Goal: Information Seeking & Learning: Learn about a topic

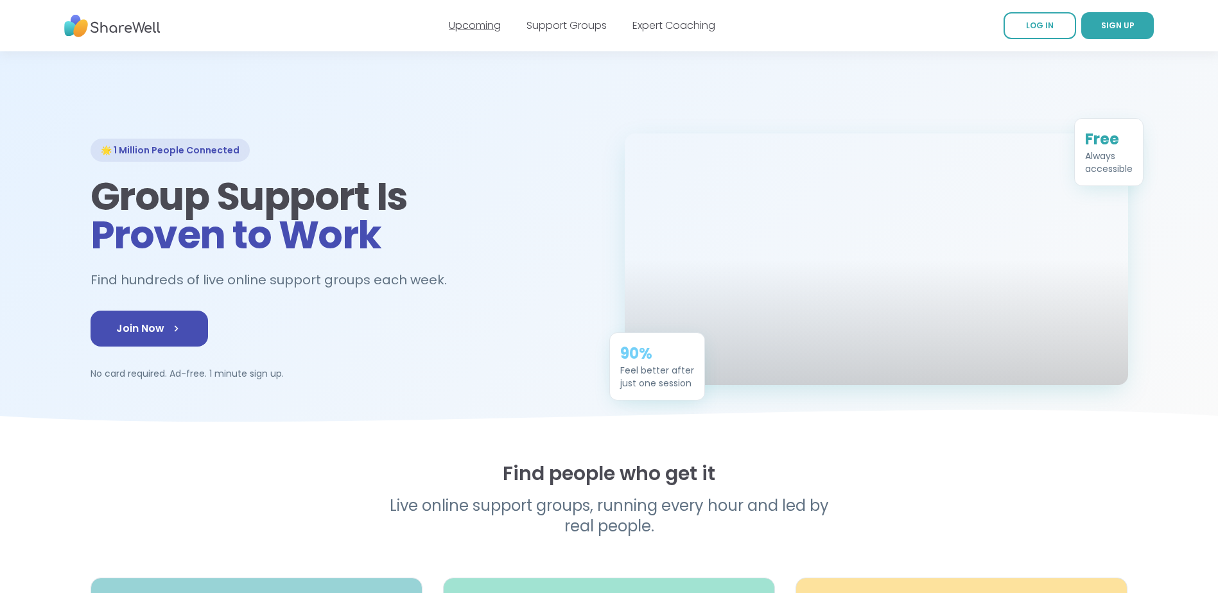
click at [475, 22] on link "Upcoming" at bounding box center [475, 25] width 52 height 15
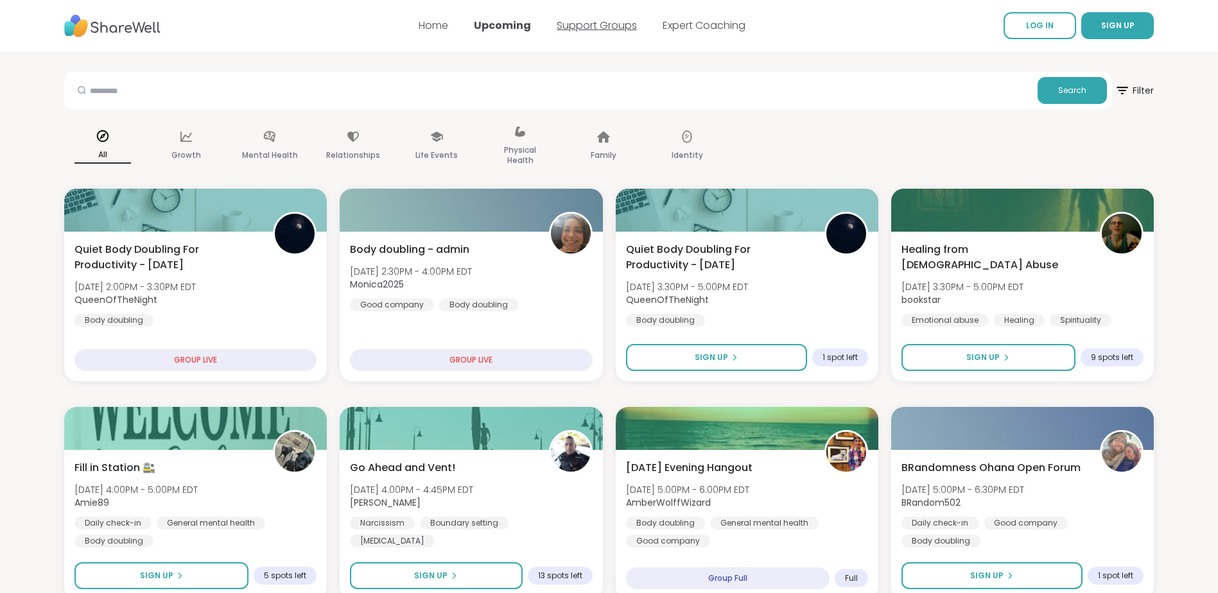
click at [595, 24] on link "Support Groups" at bounding box center [597, 25] width 80 height 15
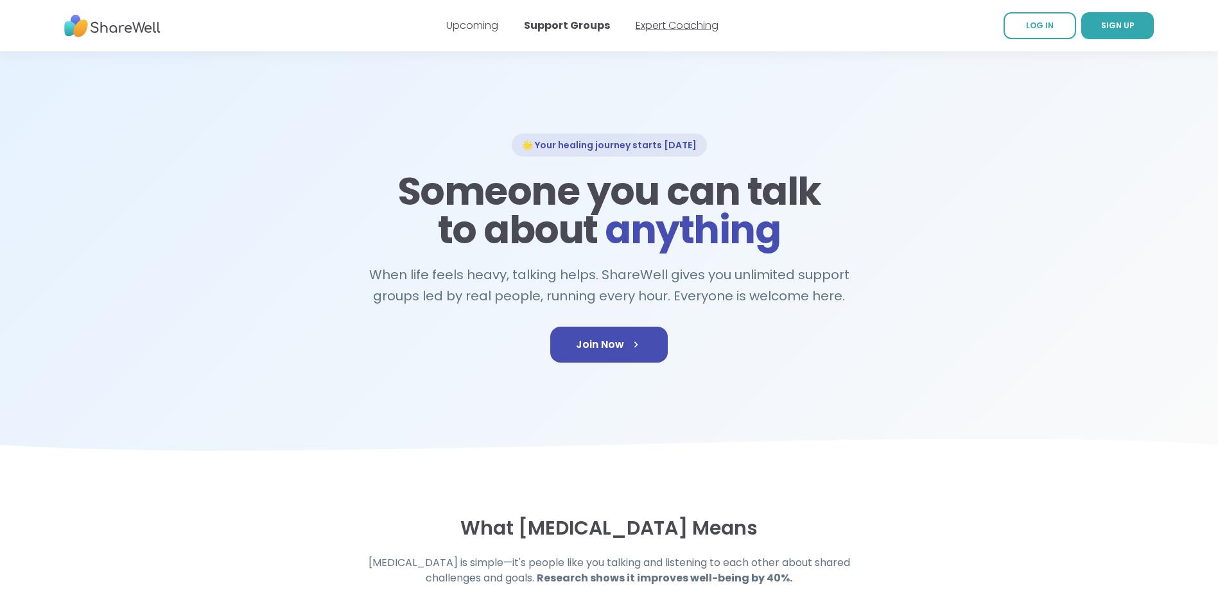
click at [669, 26] on link "Expert Coaching" at bounding box center [677, 25] width 83 height 15
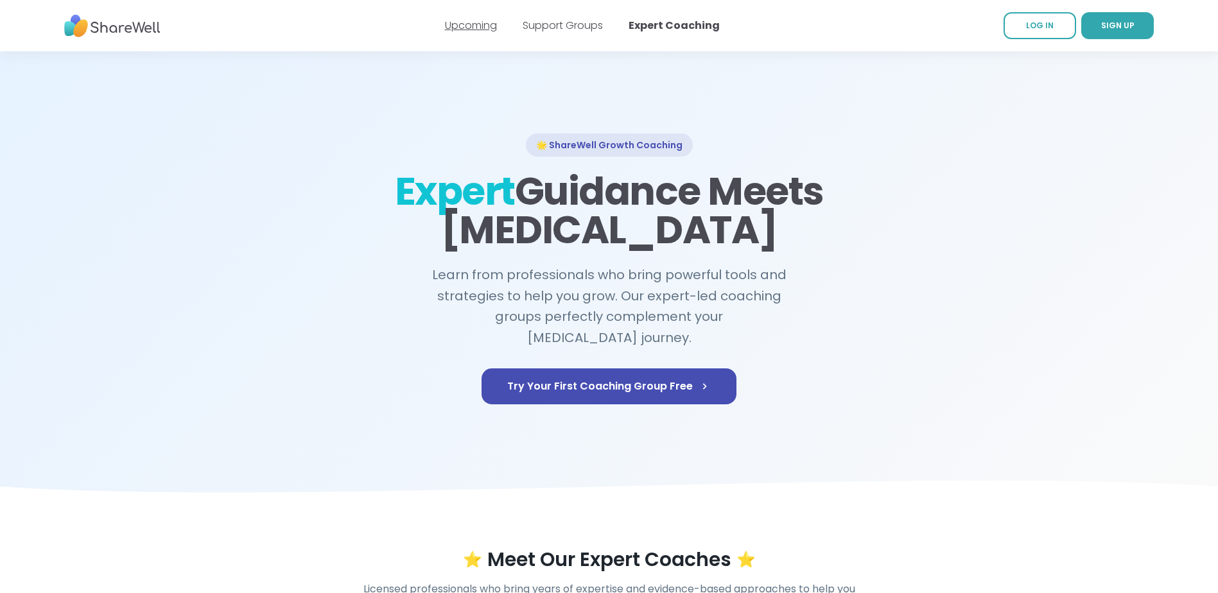
click at [480, 28] on link "Upcoming" at bounding box center [471, 25] width 52 height 15
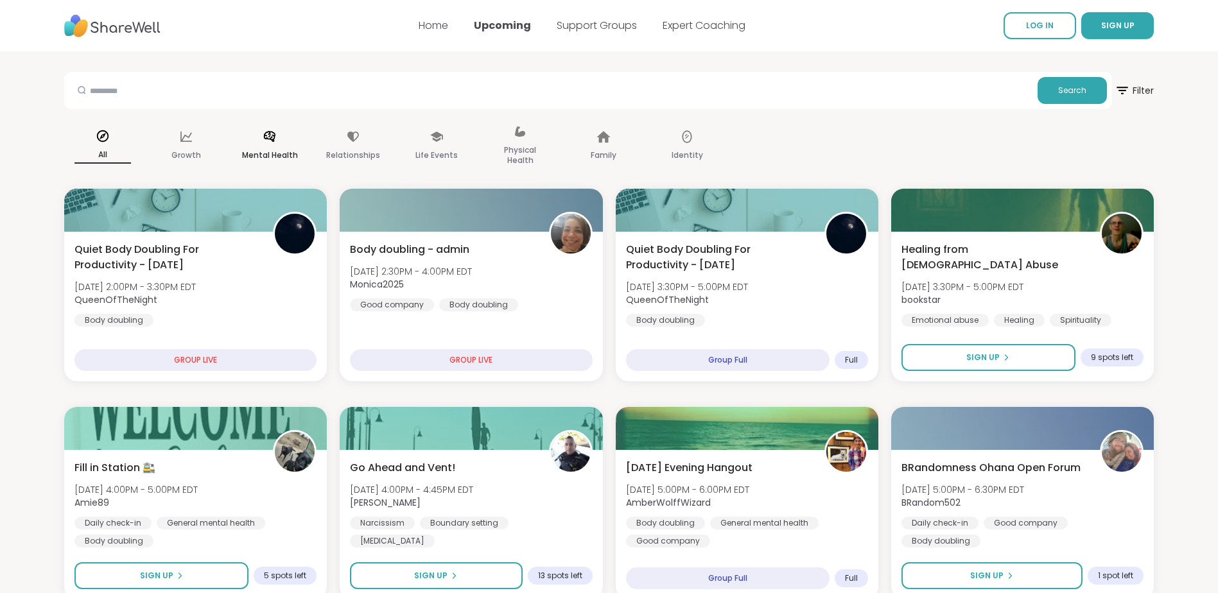
click at [268, 152] on p "Mental Health" at bounding box center [270, 155] width 56 height 15
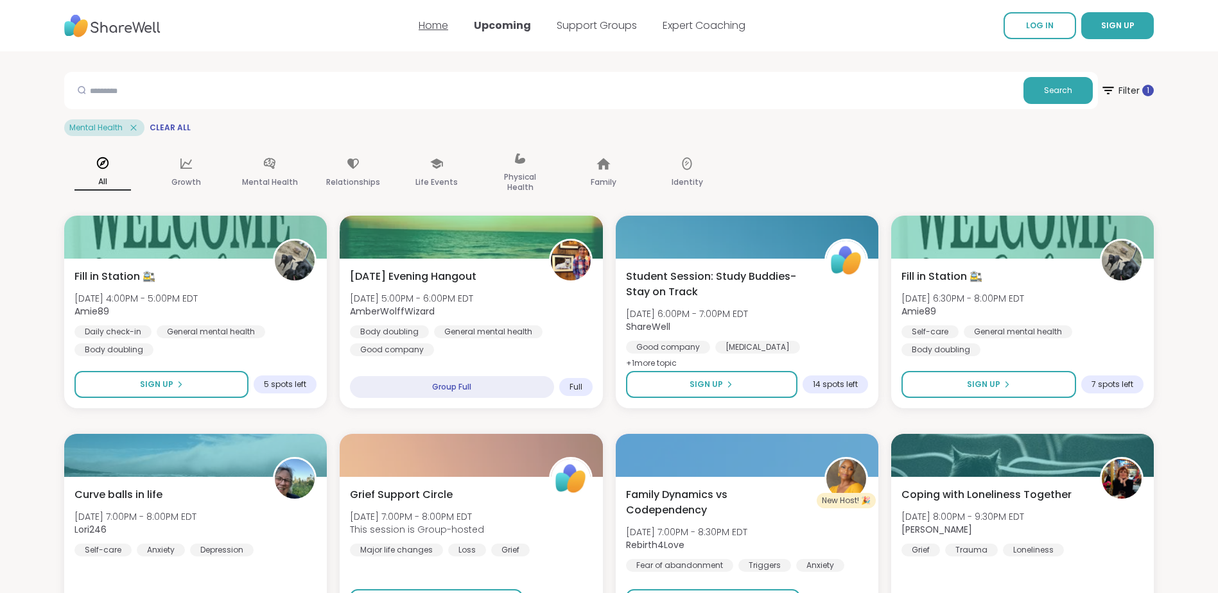
click at [441, 26] on link "Home" at bounding box center [434, 25] width 30 height 15
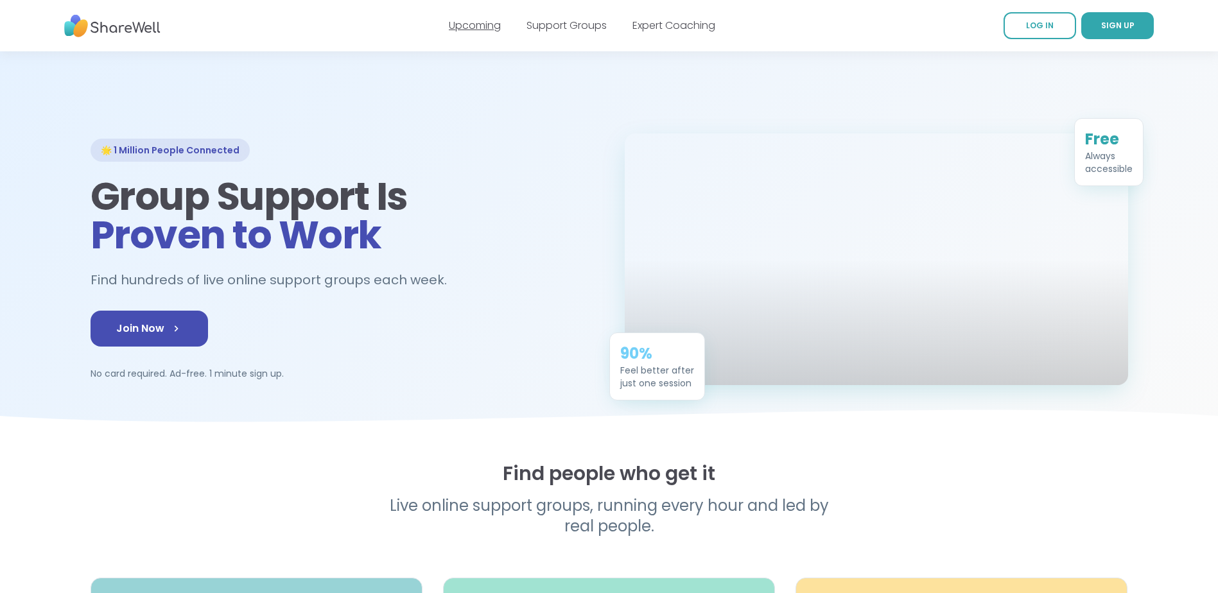
click at [471, 23] on link "Upcoming" at bounding box center [475, 25] width 52 height 15
